Goal: Information Seeking & Learning: Learn about a topic

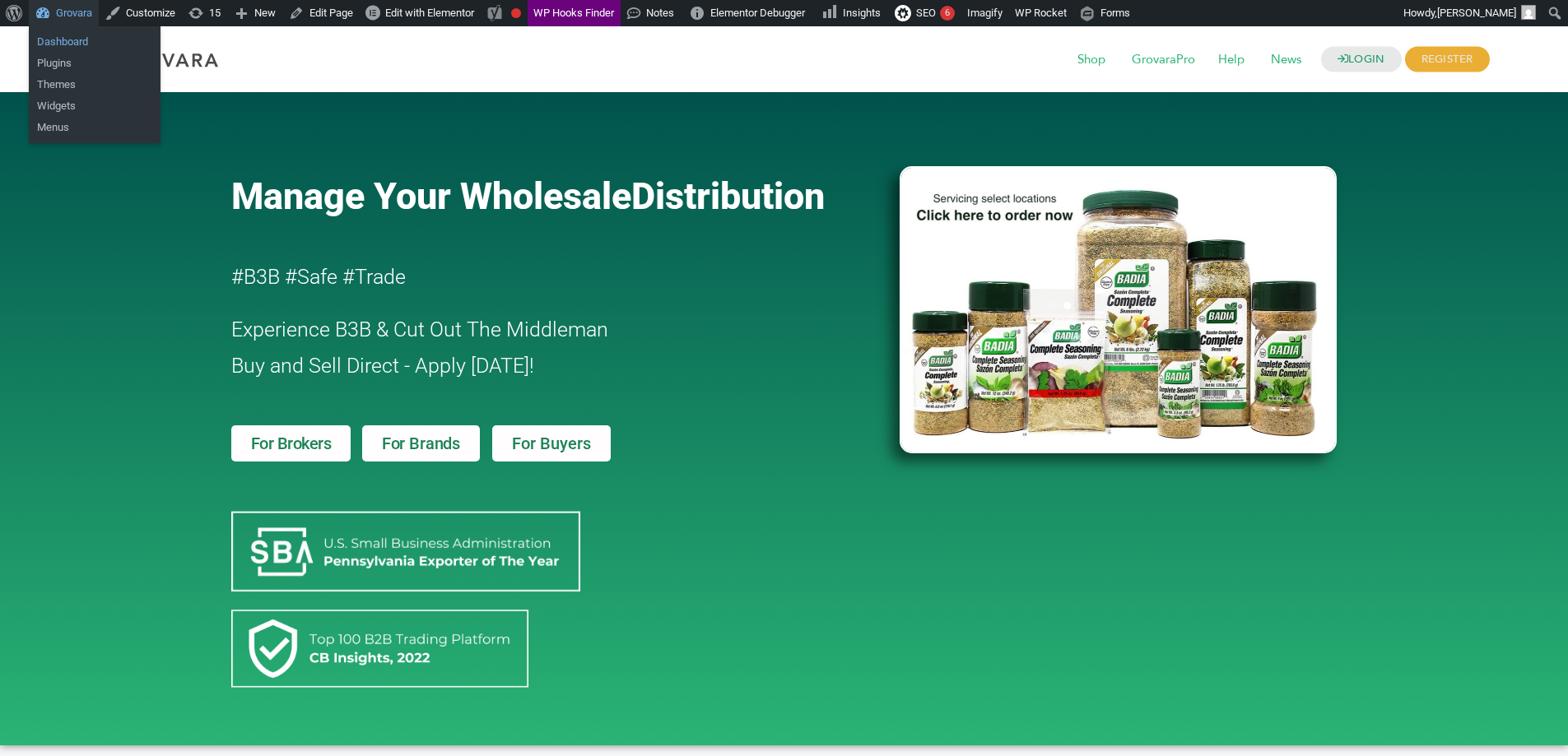
click at [62, 43] on link "Dashboard" at bounding box center [94, 41] width 132 height 22
